Goal: Information Seeking & Learning: Learn about a topic

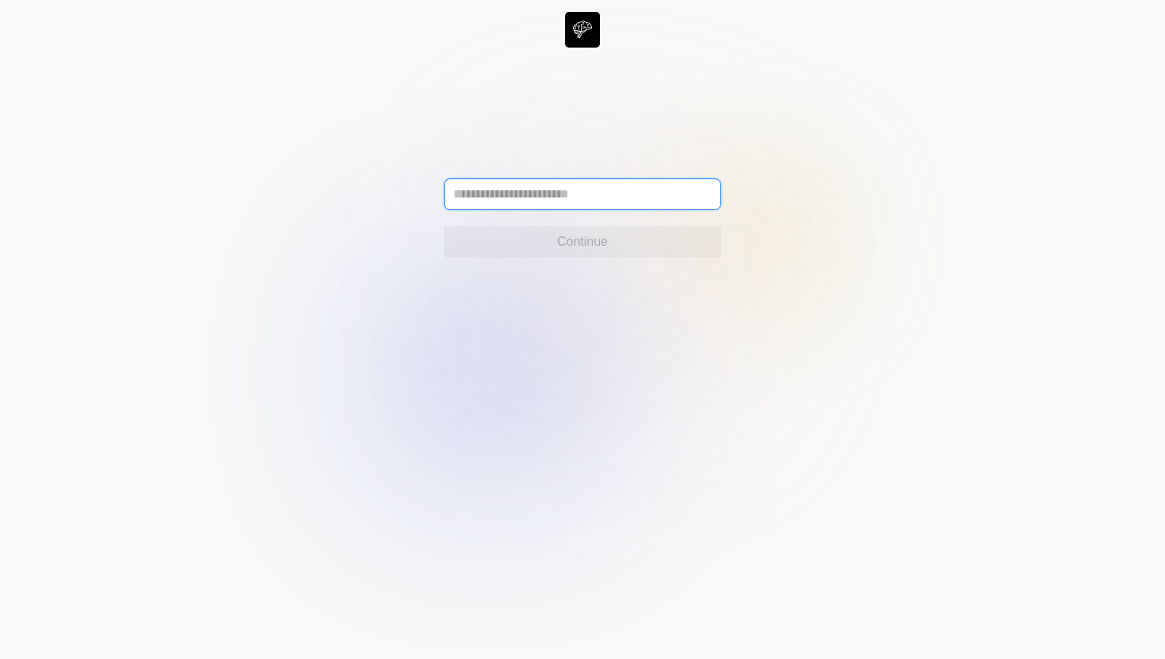
click at [661, 183] on input "text" at bounding box center [582, 194] width 277 height 32
click at [639, 197] on input "text" at bounding box center [582, 194] width 277 height 32
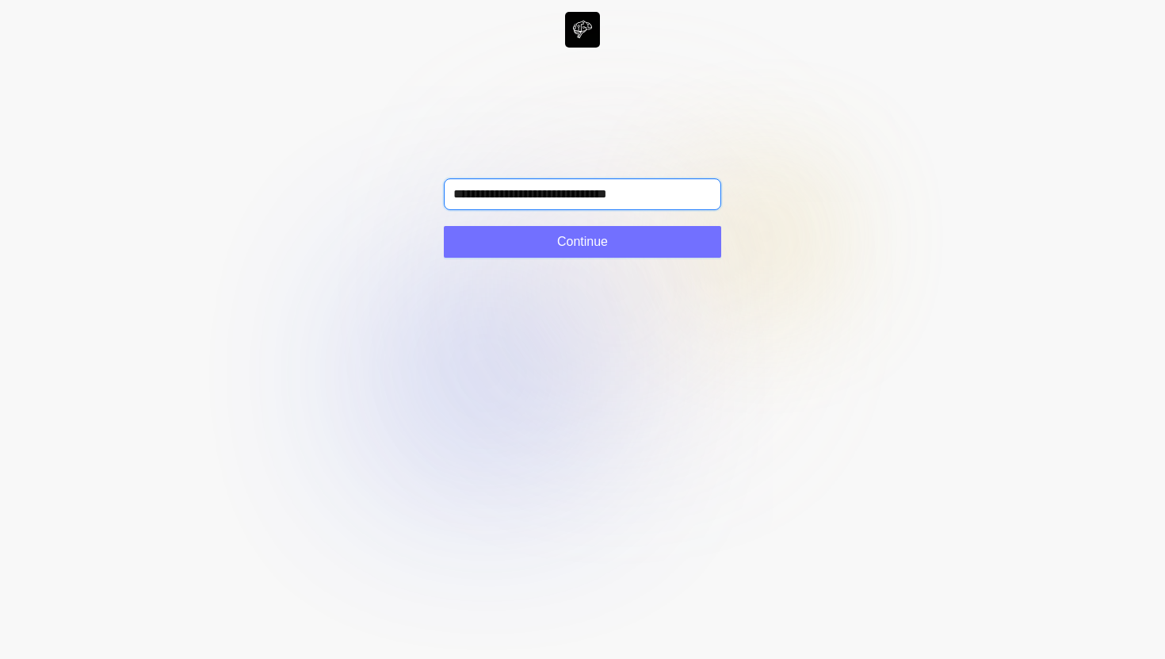
type input "**********"
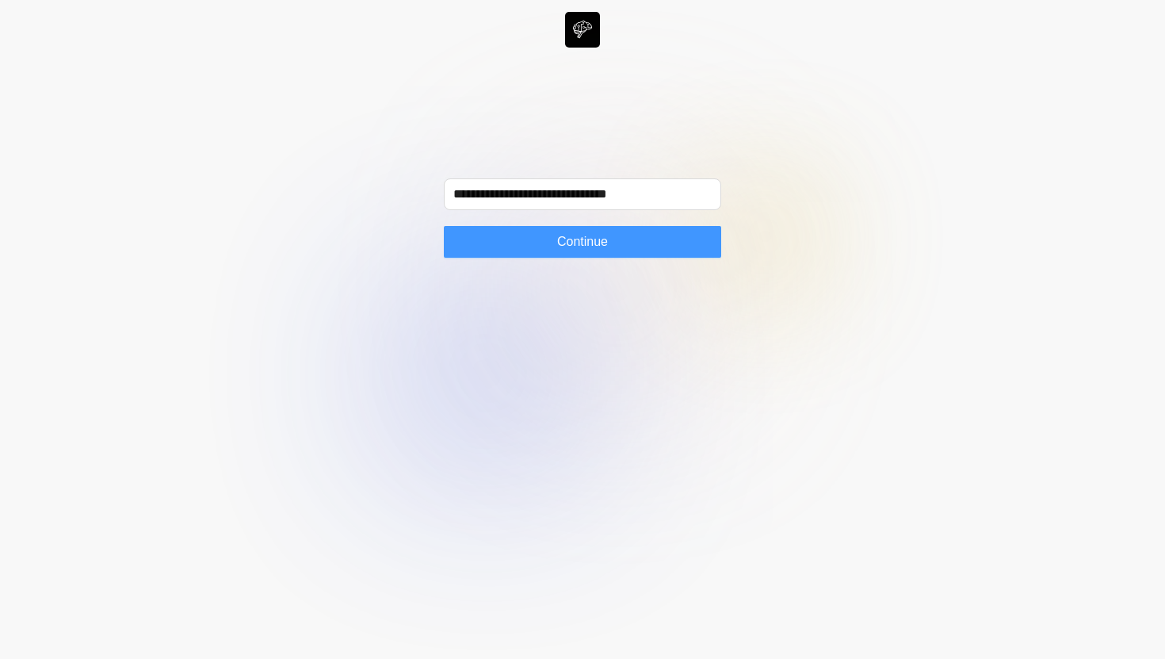
click at [619, 235] on button "Continue" at bounding box center [582, 242] width 277 height 32
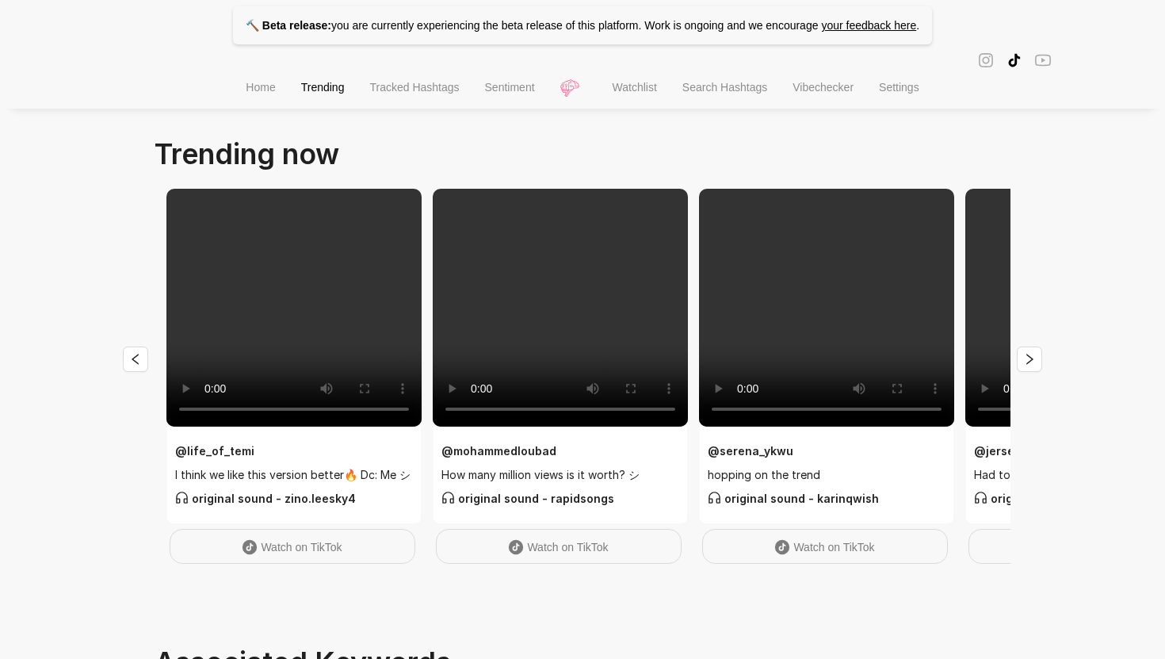
click at [263, 91] on span "Home" at bounding box center [260, 87] width 29 height 13
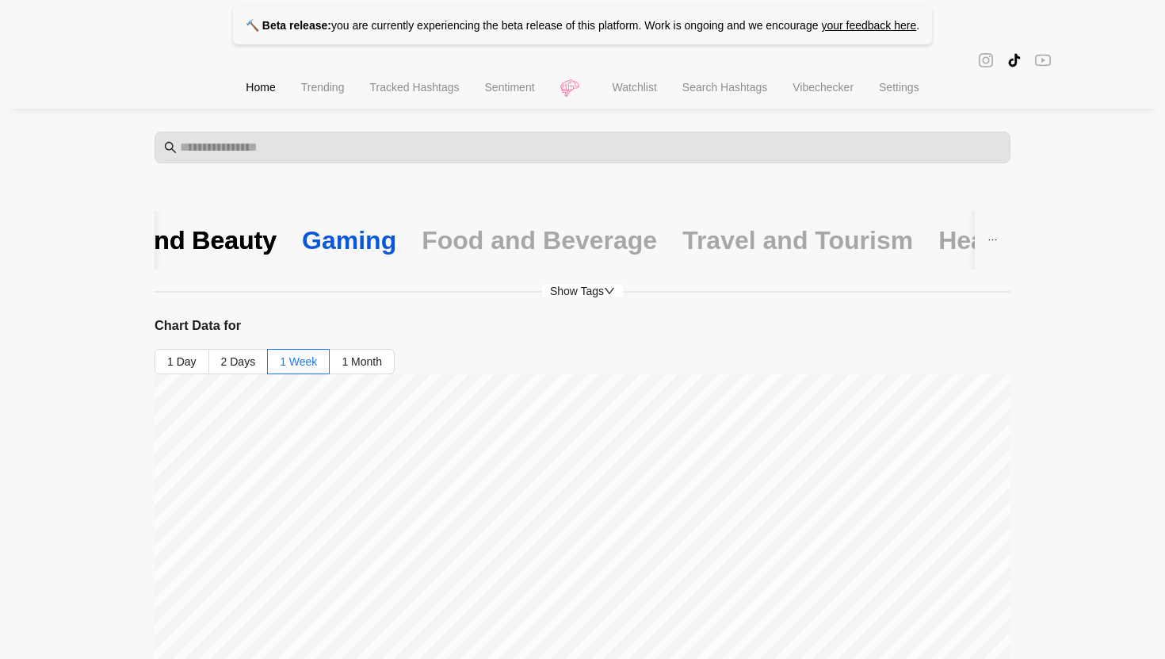
click at [351, 252] on div "Gaming" at bounding box center [349, 239] width 94 height 33
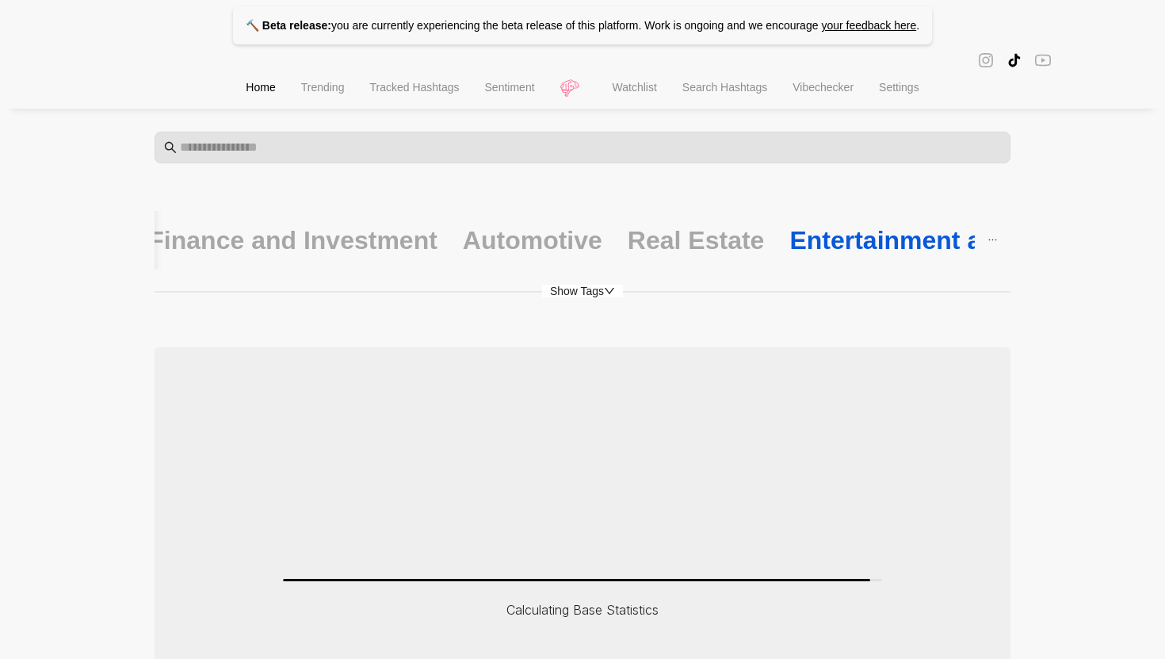
click at [789, 240] on div "Entertainment and Media" at bounding box center [940, 239] width 302 height 33
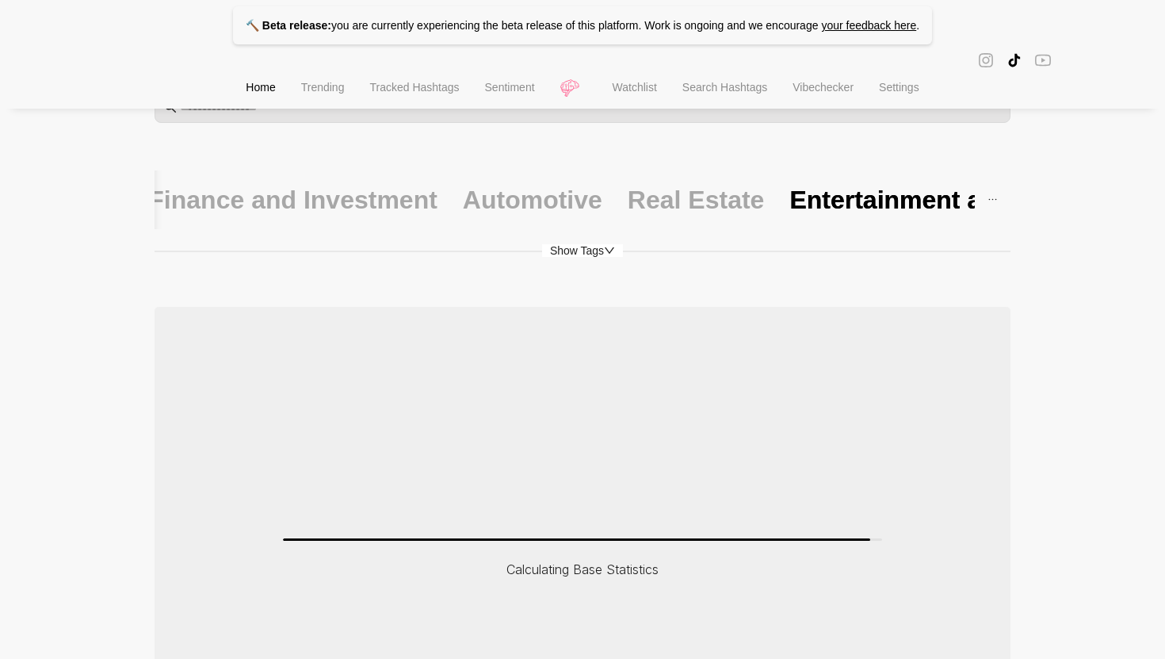
scroll to position [40, 0]
